Goal: Information Seeking & Learning: Learn about a topic

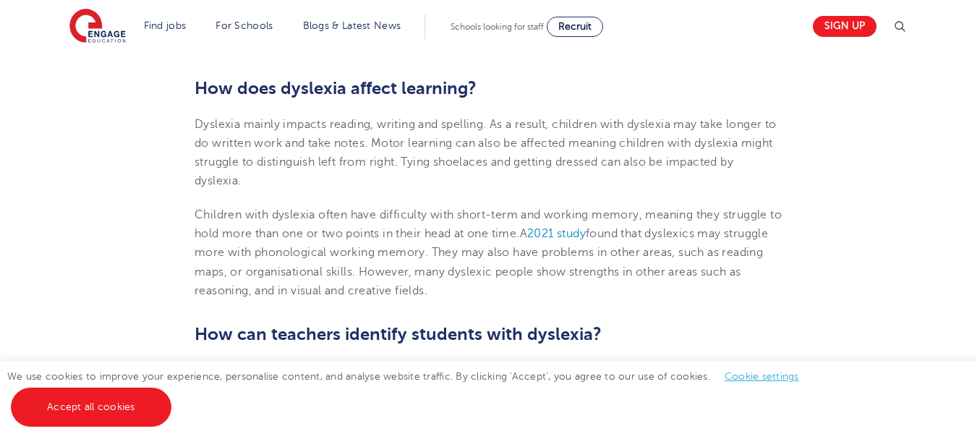
scroll to position [1085, 0]
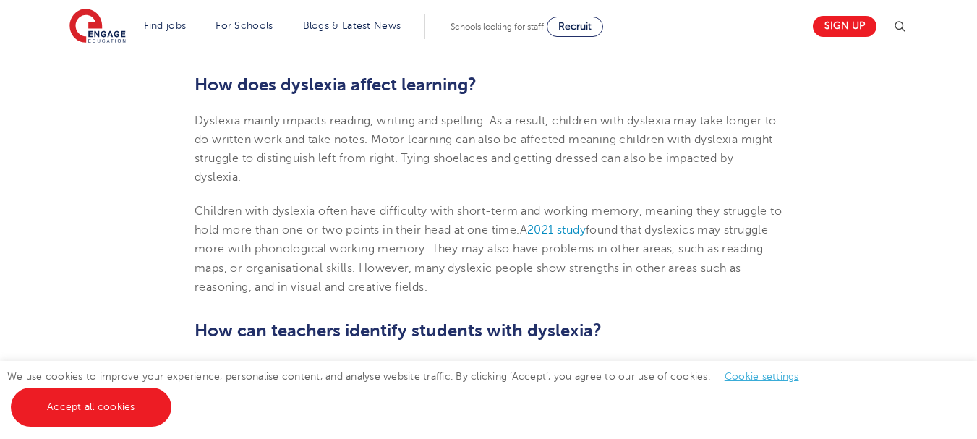
click at [300, 131] on p "Dyslexia mainly impacts reading, writing and spelling. As a result, children wi…" at bounding box center [489, 149] width 588 height 76
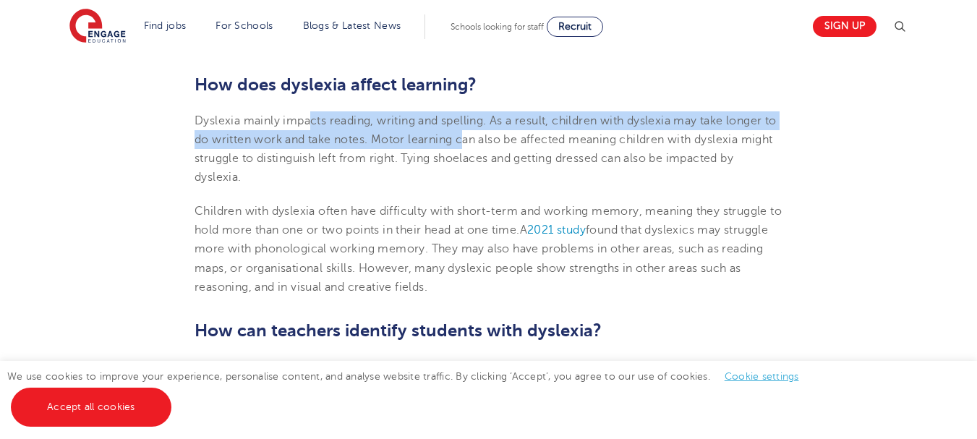
drag, startPoint x: 315, startPoint y: 126, endPoint x: 483, endPoint y: 145, distance: 169.6
click at [483, 145] on span "Dyslexia mainly impacts reading, writing and spelling. As a result, children wi…" at bounding box center [486, 149] width 582 height 70
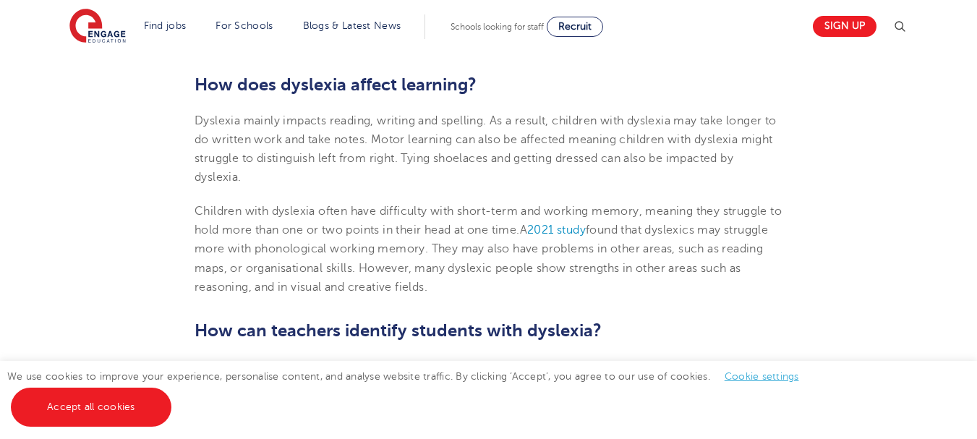
click at [499, 141] on span "Dyslexia mainly impacts reading, writing and spelling. As a result, children wi…" at bounding box center [486, 149] width 582 height 70
drag, startPoint x: 530, startPoint y: 139, endPoint x: 717, endPoint y: 133, distance: 187.4
click at [717, 133] on span "Dyslexia mainly impacts reading, writing and spelling. As a result, children wi…" at bounding box center [486, 149] width 582 height 70
click at [718, 133] on span "Dyslexia mainly impacts reading, writing and spelling. As a result, children wi…" at bounding box center [486, 149] width 582 height 70
drag, startPoint x: 331, startPoint y: 142, endPoint x: 383, endPoint y: 139, distance: 52.2
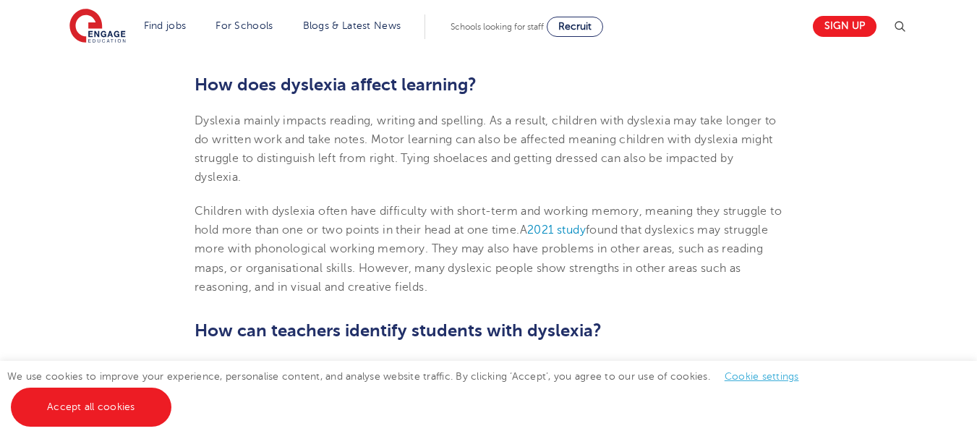
click at [353, 139] on span "Dyslexia mainly impacts reading, writing and spelling. As a result, children wi…" at bounding box center [486, 149] width 582 height 70
drag, startPoint x: 401, startPoint y: 141, endPoint x: 443, endPoint y: 141, distance: 41.9
click at [424, 141] on span "Dyslexia mainly impacts reading, writing and spelling. As a result, children wi…" at bounding box center [486, 149] width 582 height 70
click at [381, 160] on span "Dyslexia mainly impacts reading, writing and spelling. As a result, children wi…" at bounding box center [486, 149] width 582 height 70
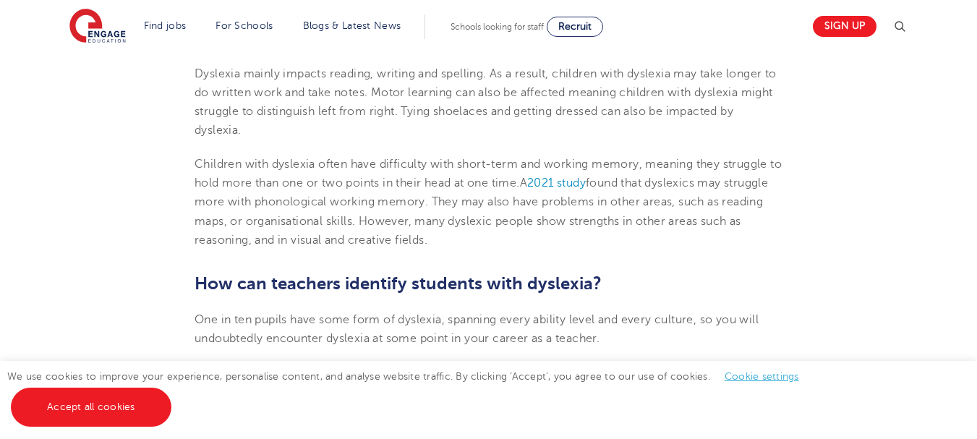
scroll to position [1157, 0]
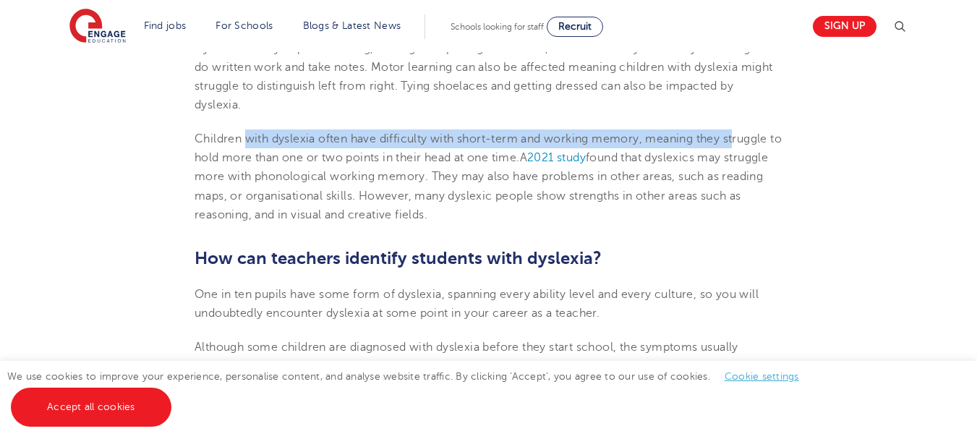
drag, startPoint x: 245, startPoint y: 138, endPoint x: 740, endPoint y: 147, distance: 494.8
click at [740, 147] on p "Children with [MEDICAL_DATA] often have difficulty with short-term and working …" at bounding box center [489, 176] width 588 height 95
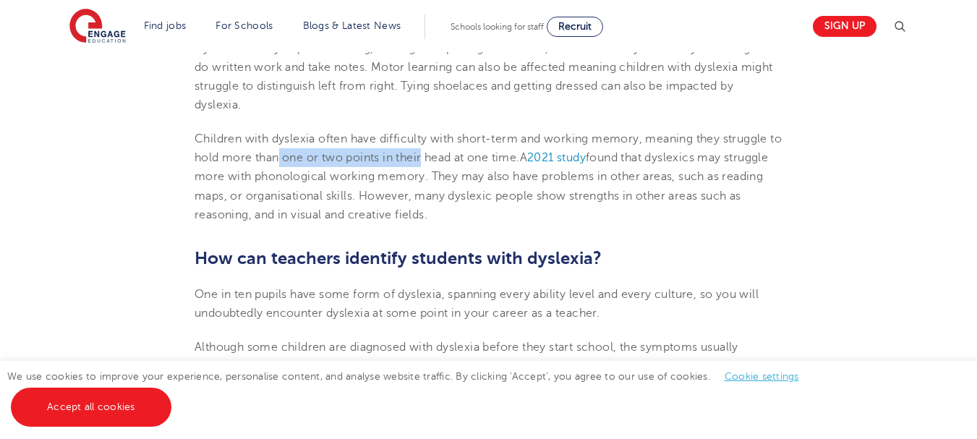
drag, startPoint x: 293, startPoint y: 163, endPoint x: 441, endPoint y: 163, distance: 148.3
click at [441, 163] on span "Children with dyslexia often have difficulty with short-term and working memory…" at bounding box center [488, 148] width 587 height 32
click at [464, 164] on span "Children with dyslexia often have difficulty with short-term and working memory…" at bounding box center [488, 148] width 587 height 32
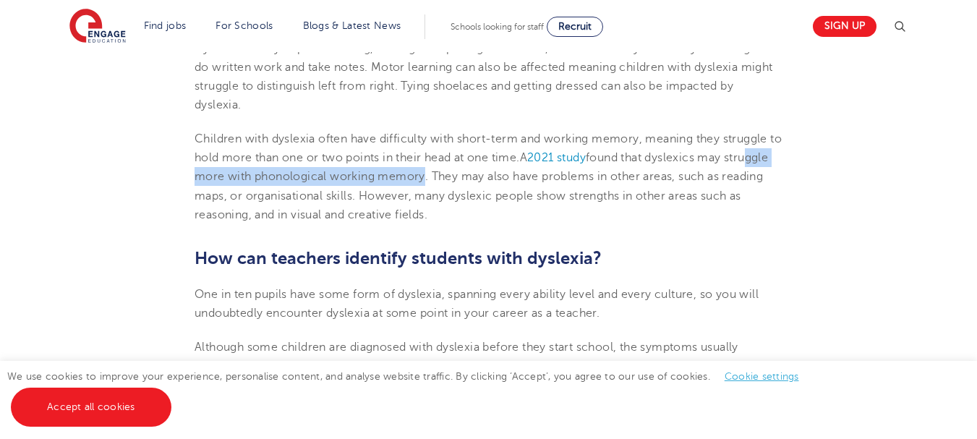
drag, startPoint x: 208, startPoint y: 174, endPoint x: 470, endPoint y: 177, distance: 262.6
click at [470, 177] on span "found that dyslexics may struggle more with phonological working memory" at bounding box center [482, 167] width 574 height 32
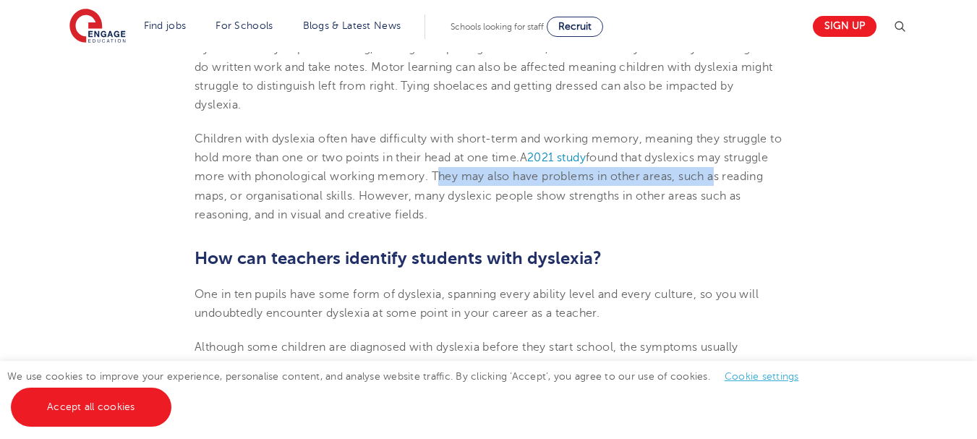
drag, startPoint x: 487, startPoint y: 177, endPoint x: 766, endPoint y: 182, distance: 279.2
click at [763, 182] on span ". They may also have problems in other areas, such as reading maps, or organisa…" at bounding box center [479, 195] width 568 height 51
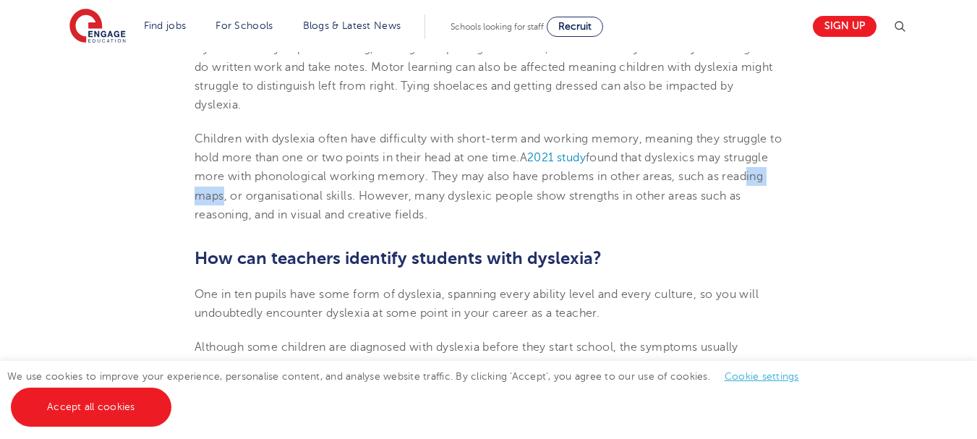
drag, startPoint x: 217, startPoint y: 196, endPoint x: 297, endPoint y: 196, distance: 80.3
click at [270, 197] on span ". They may also have problems in other areas, such as reading maps, or organisa…" at bounding box center [479, 195] width 568 height 51
drag, startPoint x: 302, startPoint y: 196, endPoint x: 430, endPoint y: 205, distance: 128.4
click at [412, 205] on p "Children with [MEDICAL_DATA] often have difficulty with short-term and working …" at bounding box center [489, 176] width 588 height 95
click at [430, 205] on p "Children with [MEDICAL_DATA] often have difficulty with short-term and working …" at bounding box center [489, 176] width 588 height 95
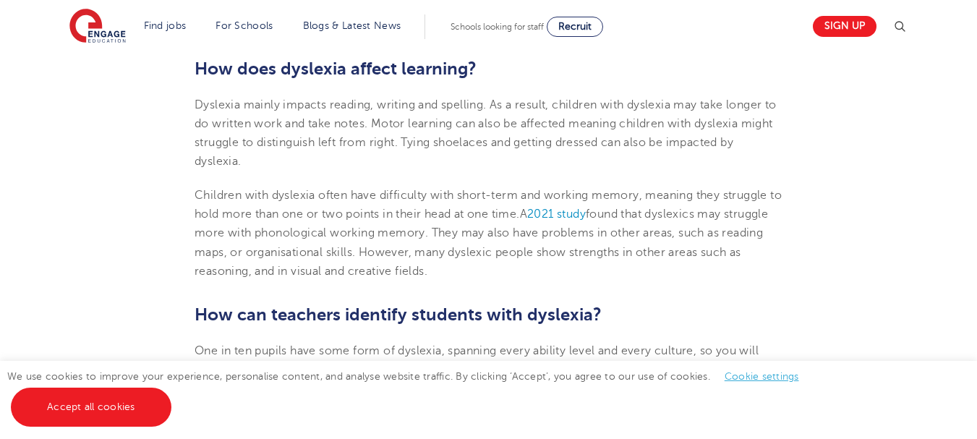
scroll to position [1013, 0]
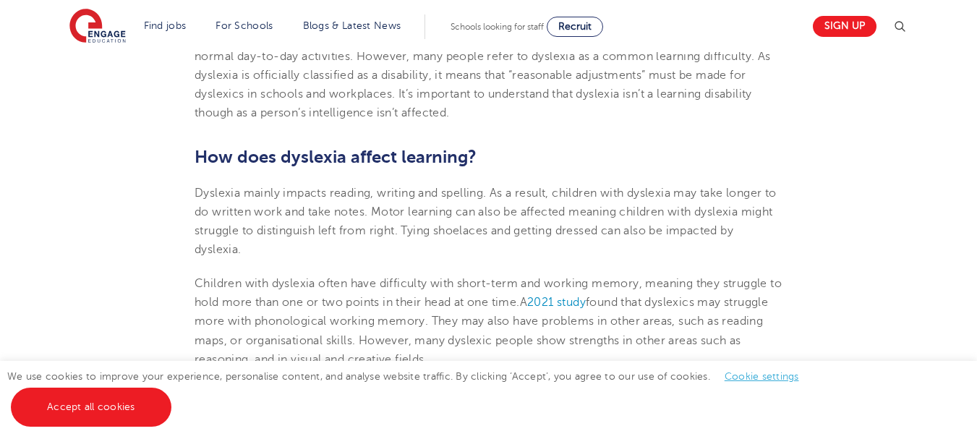
drag, startPoint x: 197, startPoint y: 153, endPoint x: 453, endPoint y: 353, distance: 325.2
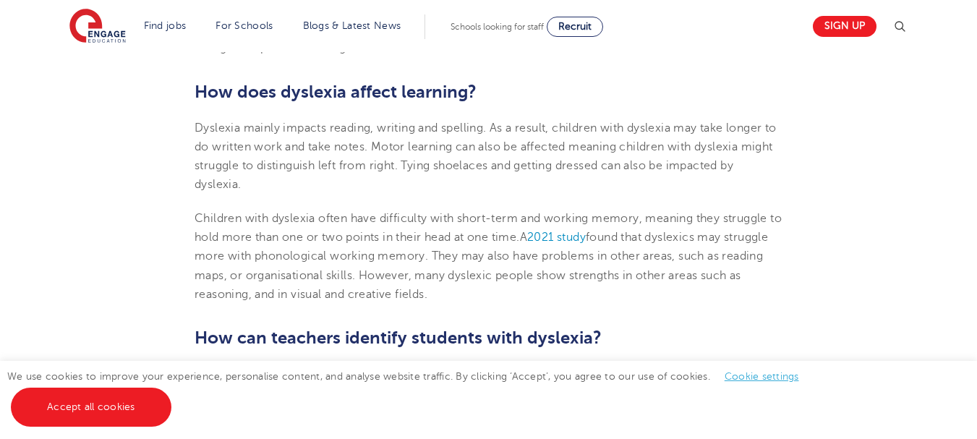
scroll to position [1157, 0]
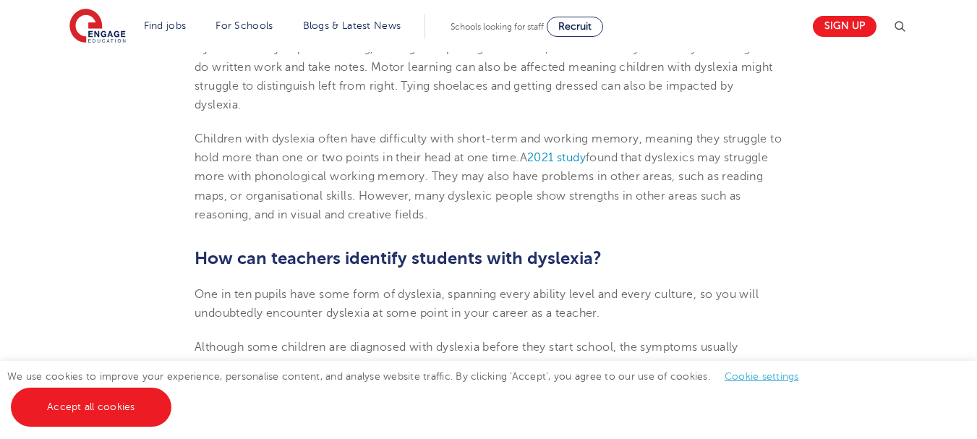
copy section "How does [MEDICAL_DATA] affect learning? [MEDICAL_DATA] mainly impacts reading,…"
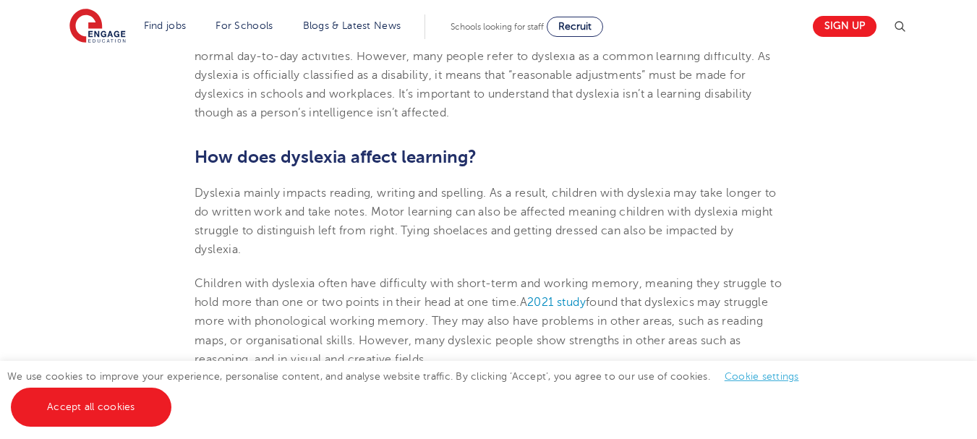
scroll to position [1085, 0]
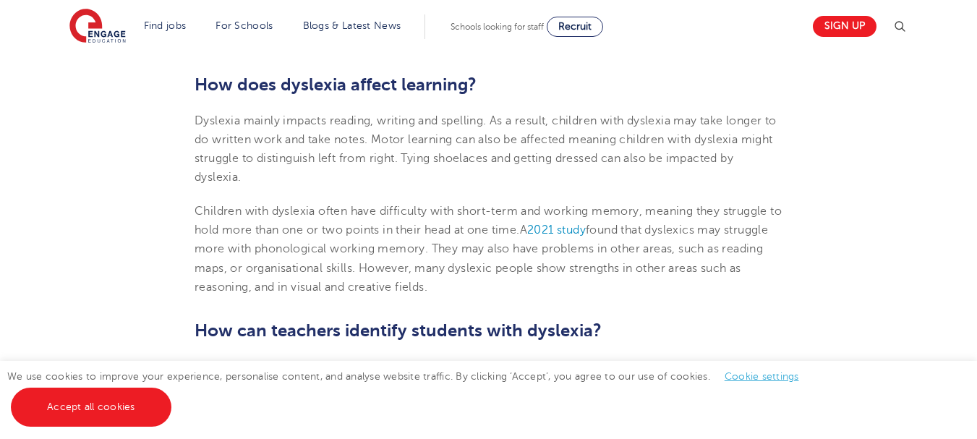
click at [198, 221] on p "Children with [MEDICAL_DATA] often have difficulty with short-term and working …" at bounding box center [489, 249] width 588 height 95
click at [566, 230] on span "2021 study" at bounding box center [556, 229] width 59 height 13
